Goal: Find specific page/section: Find specific page/section

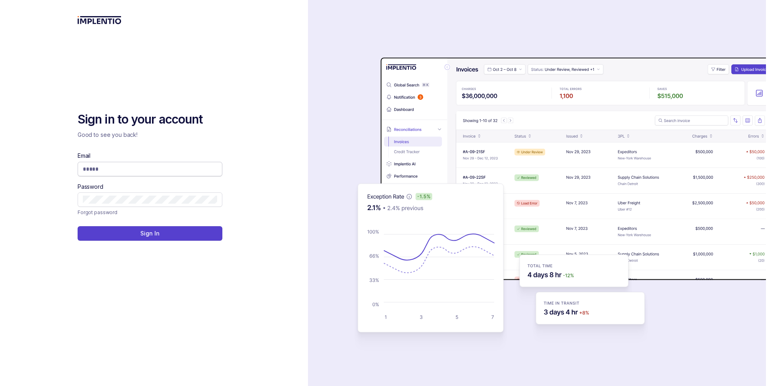
click at [157, 167] on input "Email" at bounding box center [150, 169] width 134 height 8
type input "**********"
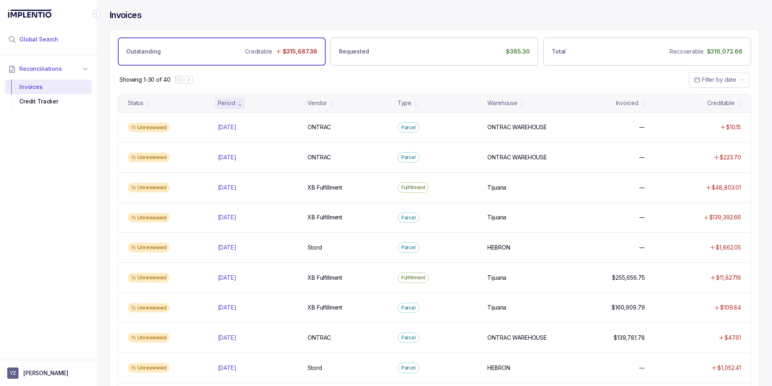
click at [52, 40] on span "Global Search" at bounding box center [38, 39] width 39 height 8
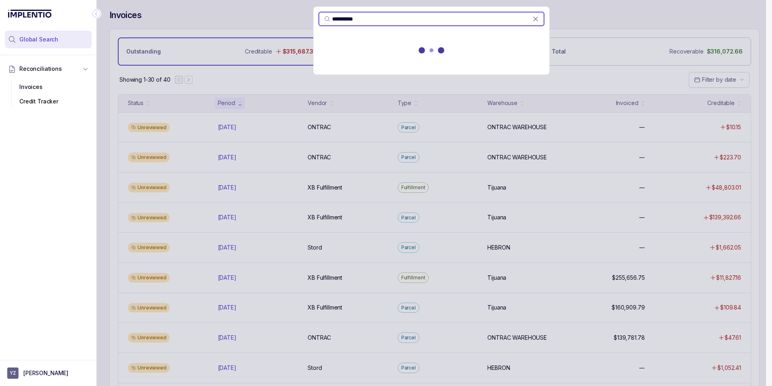
type input "**********"
